Goal: Information Seeking & Learning: Find specific page/section

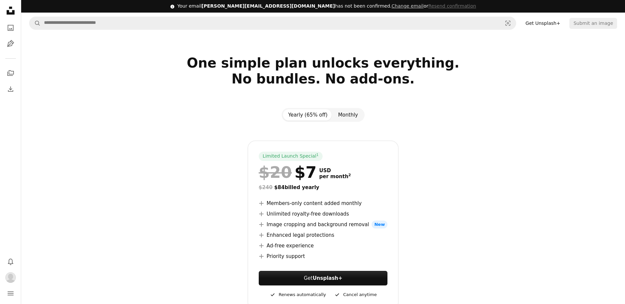
click at [351, 114] on button "Monthly" at bounding box center [348, 114] width 30 height 11
click at [9, 31] on icon "A photo" at bounding box center [11, 28] width 8 height 8
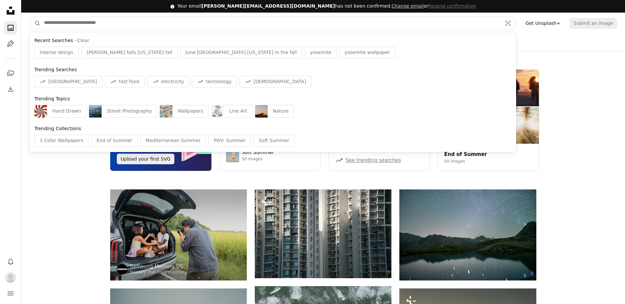
click at [116, 27] on input "Find visuals sitewide" at bounding box center [270, 23] width 459 height 13
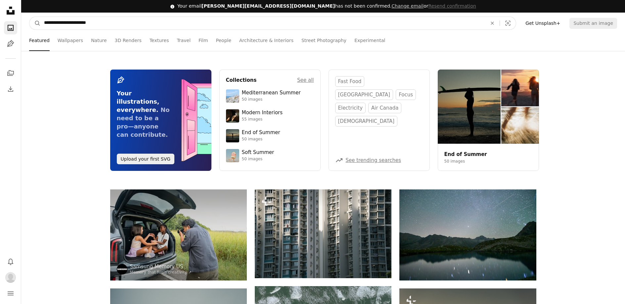
type input "**********"
click button "A magnifying glass" at bounding box center [34, 23] width 11 height 13
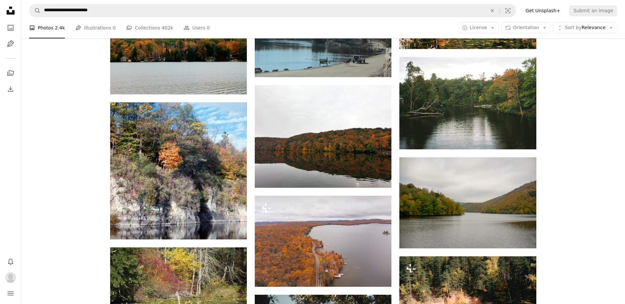
scroll to position [623, 0]
